Goal: Navigation & Orientation: Go to known website

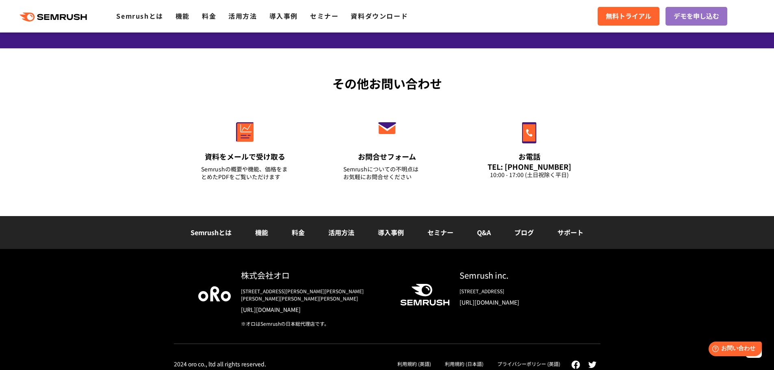
click at [212, 230] on link "Semrushとは" at bounding box center [211, 233] width 41 height 10
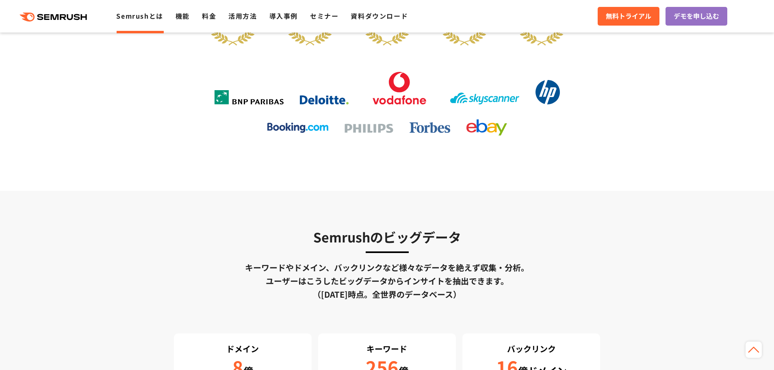
scroll to position [1953, 0]
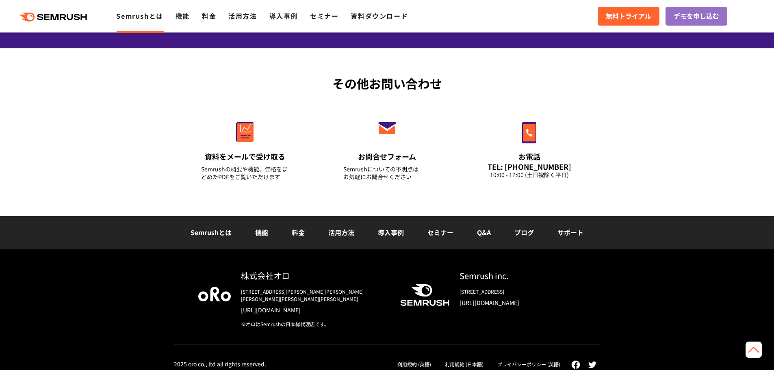
drag, startPoint x: 538, startPoint y: 190, endPoint x: 538, endPoint y: 355, distance: 165.0
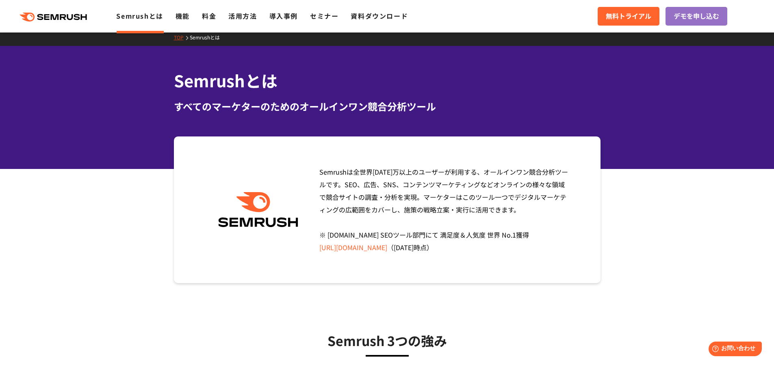
scroll to position [0, 0]
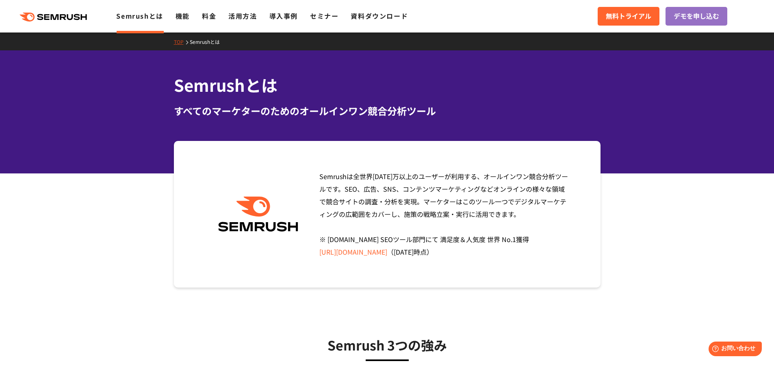
click at [179, 39] on link "TOP" at bounding box center [182, 41] width 16 height 7
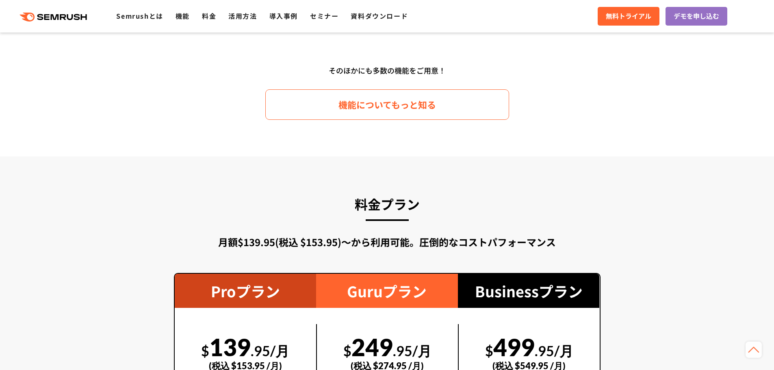
scroll to position [2844, 0]
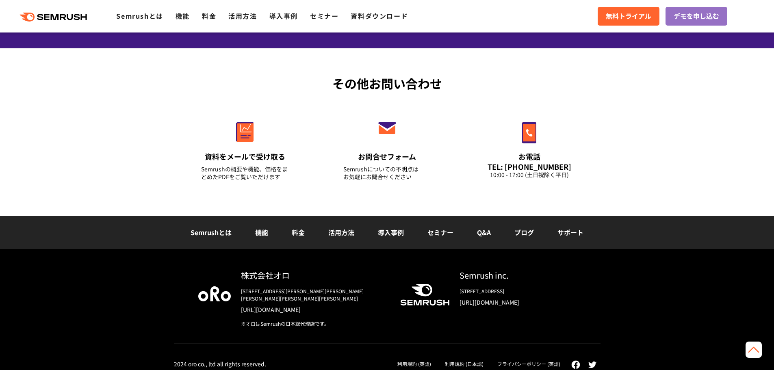
drag, startPoint x: 694, startPoint y: 125, endPoint x: 719, endPoint y: 281, distance: 158.0
click at [466, 277] on div "Semrush inc." at bounding box center [518, 275] width 117 height 12
click at [485, 304] on link "[URL][DOMAIN_NAME]" at bounding box center [518, 302] width 117 height 8
click at [267, 306] on link "[URL][DOMAIN_NAME]" at bounding box center [314, 310] width 146 height 8
